Goal: Information Seeking & Learning: Learn about a topic

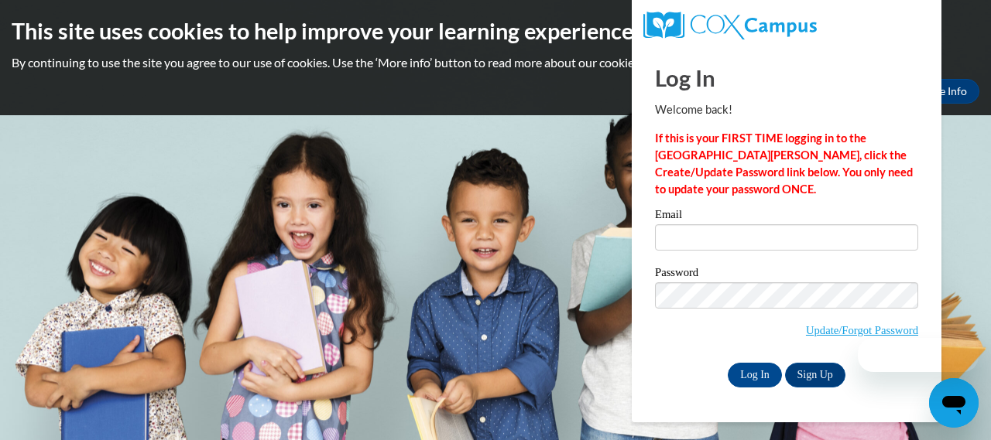
click at [684, 239] on input "Email" at bounding box center [786, 237] width 263 height 26
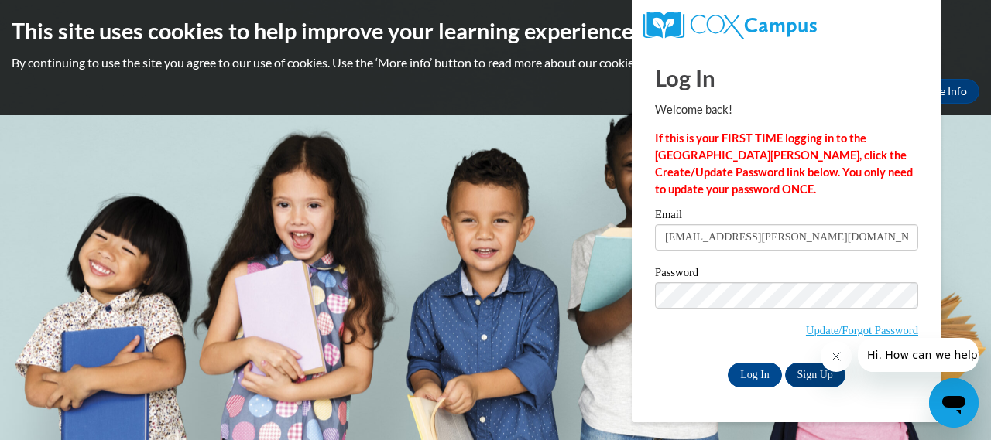
type input "bazardjoseph.guilda@muscogee.k12.ga.us"
click at [747, 379] on input "Log In" at bounding box center [755, 375] width 54 height 25
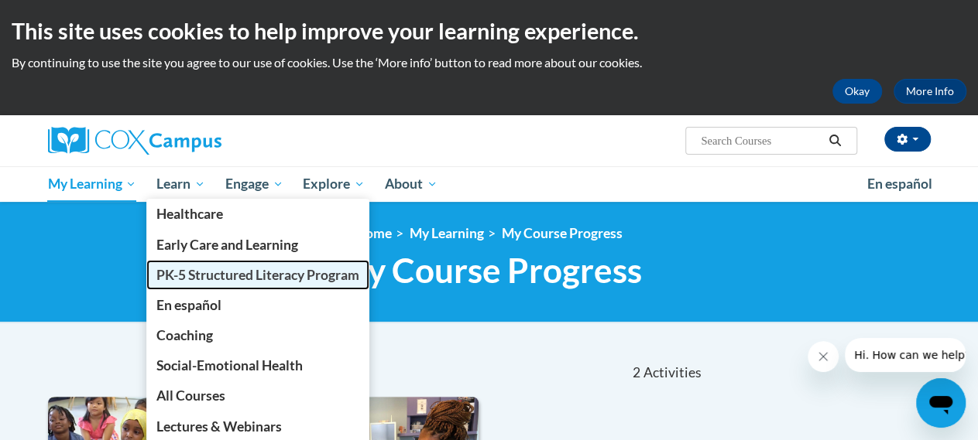
click at [187, 283] on span "PK-5 Structured Literacy Program" at bounding box center [257, 275] width 203 height 16
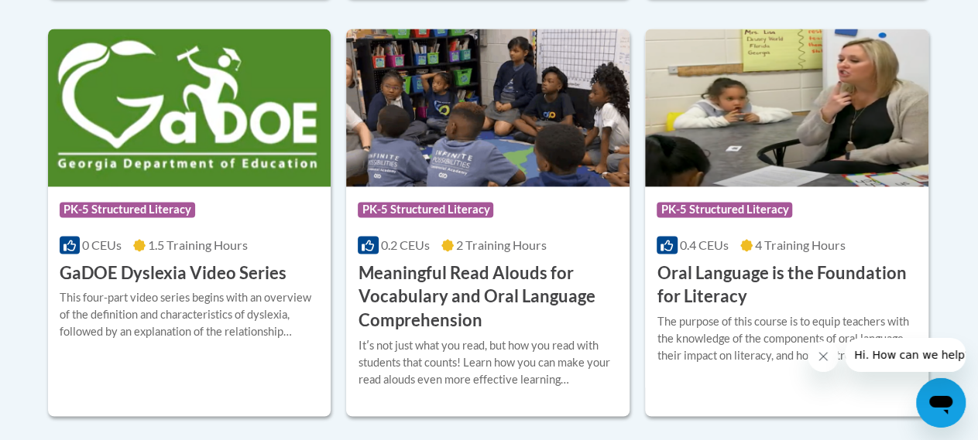
scroll to position [1078, 0]
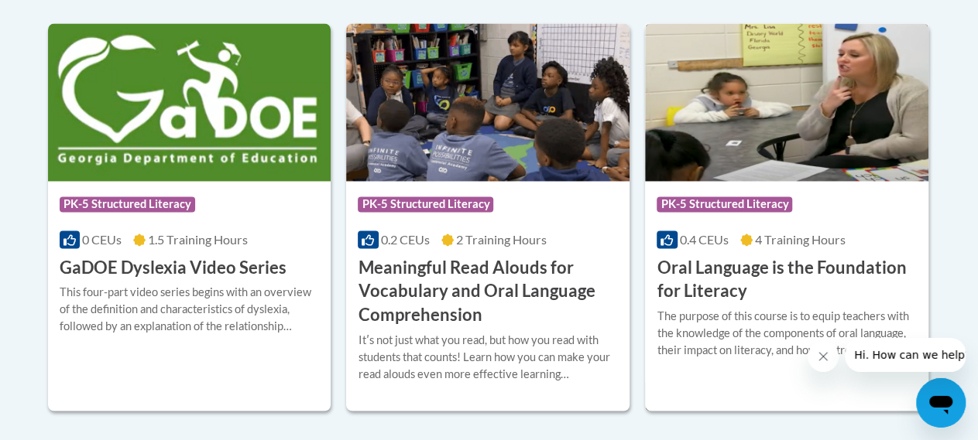
click at [734, 205] on span "PK-5 Structured Literacy" at bounding box center [723, 204] width 135 height 15
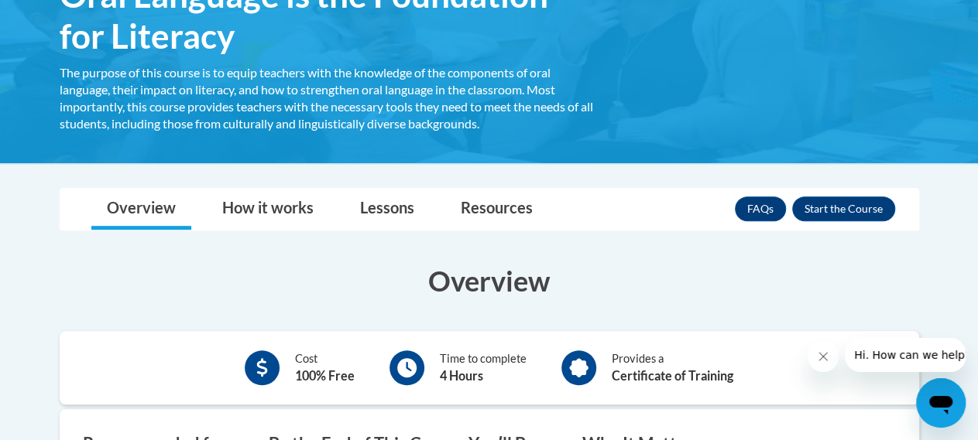
scroll to position [302, 0]
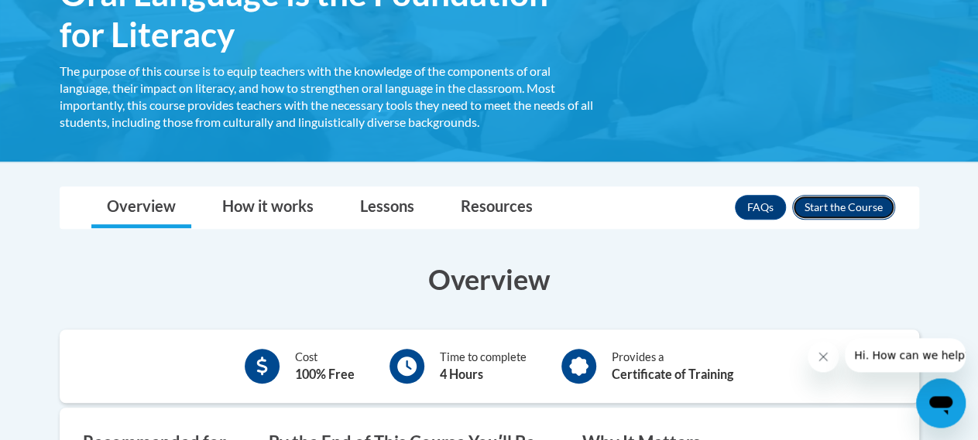
click at [852, 210] on button "Enroll" at bounding box center [843, 207] width 103 height 25
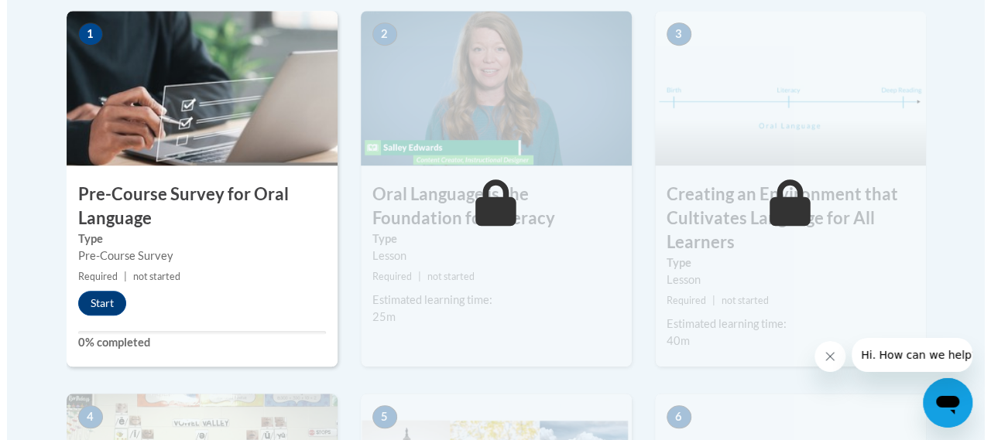
scroll to position [564, 0]
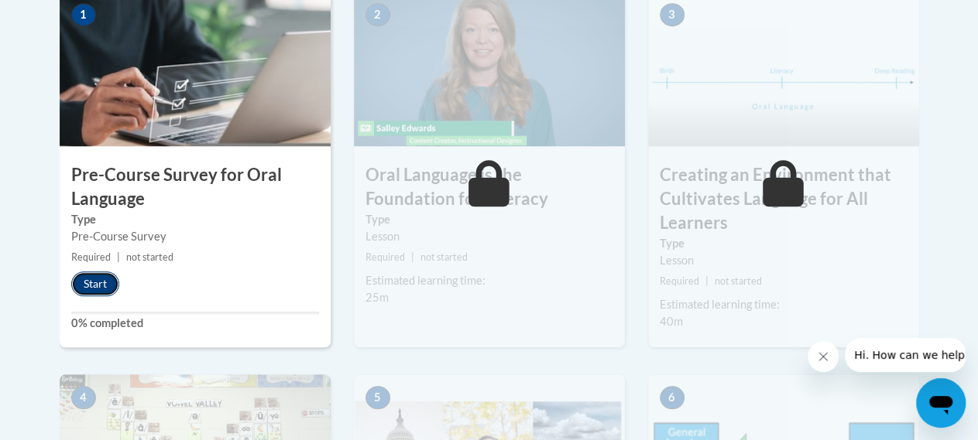
click at [86, 286] on button "Start" at bounding box center [95, 284] width 48 height 25
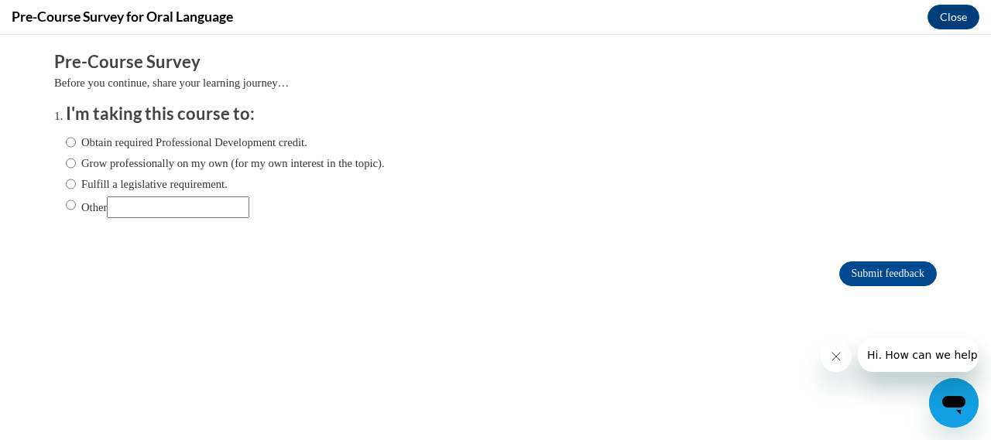
scroll to position [0, 0]
click at [66, 143] on input "Obtain required Professional Development credit." at bounding box center [71, 142] width 10 height 17
radio input "true"
click at [66, 219] on div "Obtain required Professional Development credit. Grow professionally on my own …" at bounding box center [225, 176] width 319 height 100
click at [66, 207] on input "Other" at bounding box center [71, 205] width 10 height 17
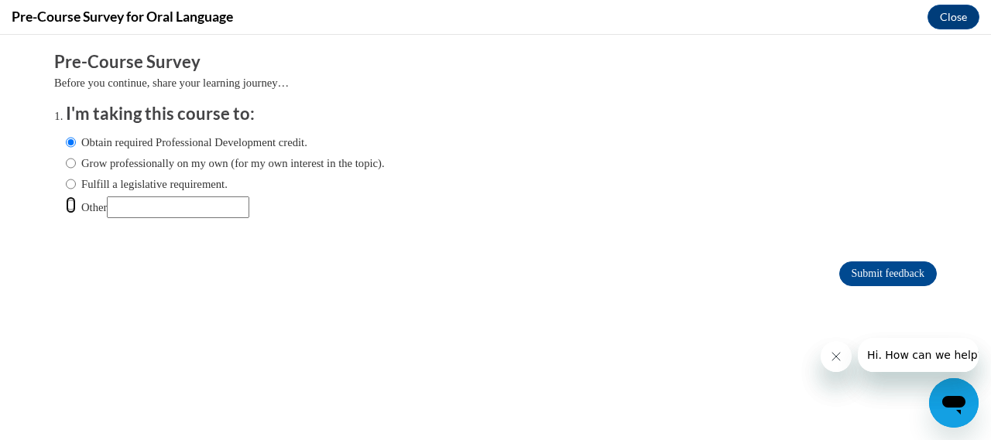
radio input "true"
click at [142, 207] on input "Other" at bounding box center [178, 208] width 142 height 22
click at [157, 204] on input "Other" at bounding box center [178, 208] width 142 height 22
type input "District Requirement"
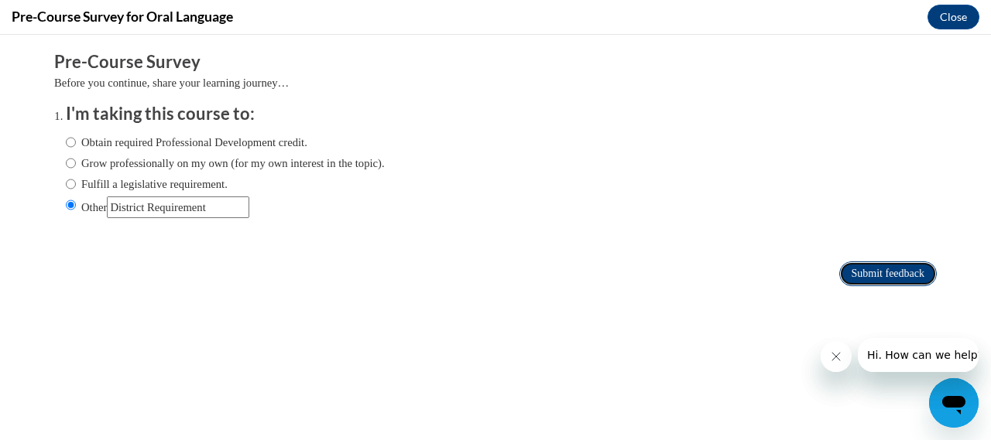
click at [864, 270] on input "Submit feedback" at bounding box center [888, 274] width 98 height 25
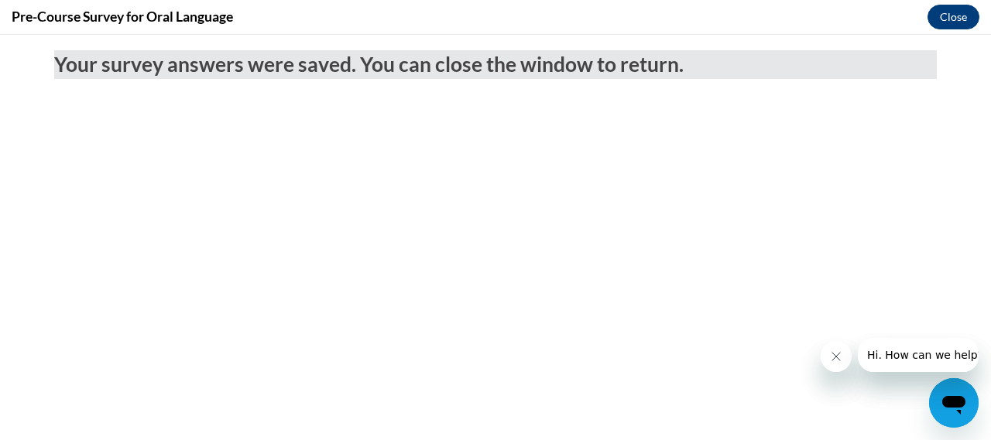
click at [956, 21] on button "Close" at bounding box center [953, 17] width 52 height 25
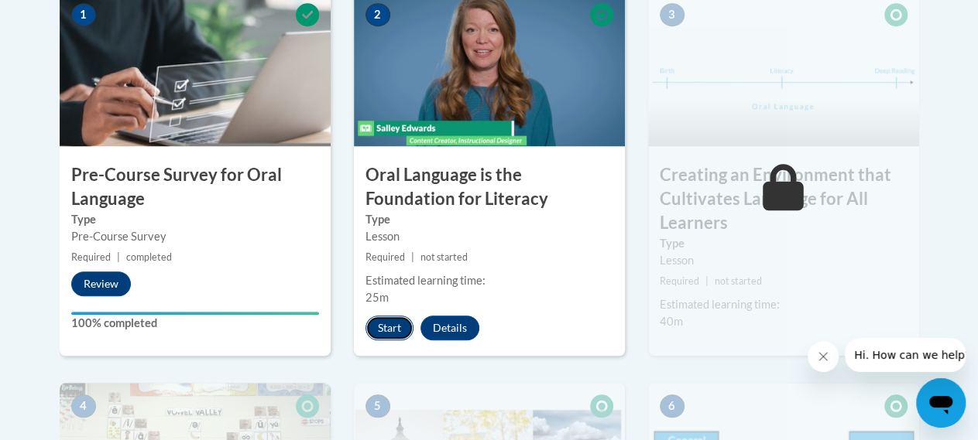
click at [383, 316] on button "Start" at bounding box center [389, 328] width 48 height 25
